Goal: Information Seeking & Learning: Learn about a topic

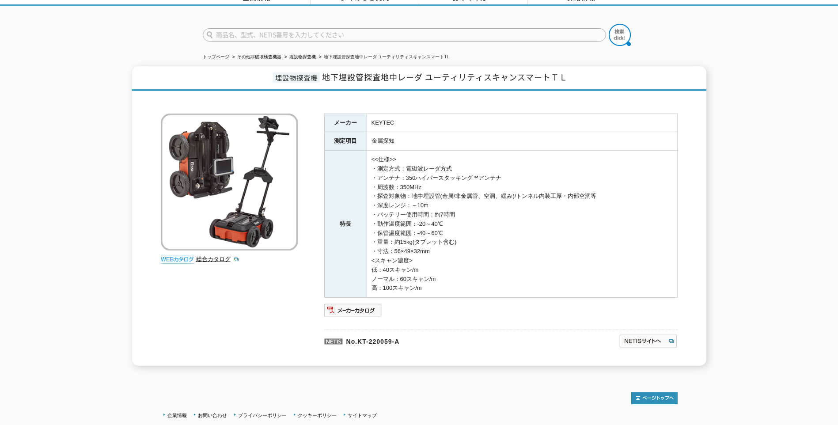
scroll to position [76, 0]
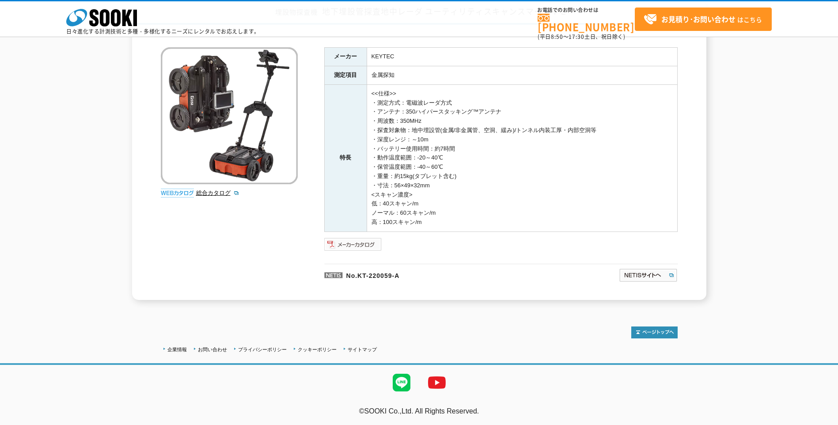
click at [336, 247] on img at bounding box center [353, 244] width 58 height 14
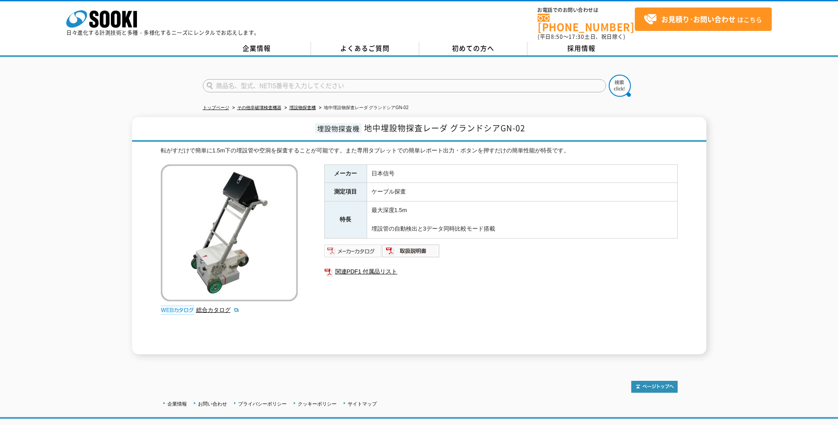
click at [357, 245] on img at bounding box center [353, 251] width 58 height 14
click at [400, 248] on img at bounding box center [411, 251] width 58 height 14
click at [805, 178] on div "埋設物探査機 地中埋設物探査レーダ グランドシアGN-02 転がすだけで簡単に1.5m下の埋設管や空洞を探査することが可能です。また専用タブレットでの簡単レポ…" at bounding box center [419, 235] width 838 height 237
